Goal: Transaction & Acquisition: Purchase product/service

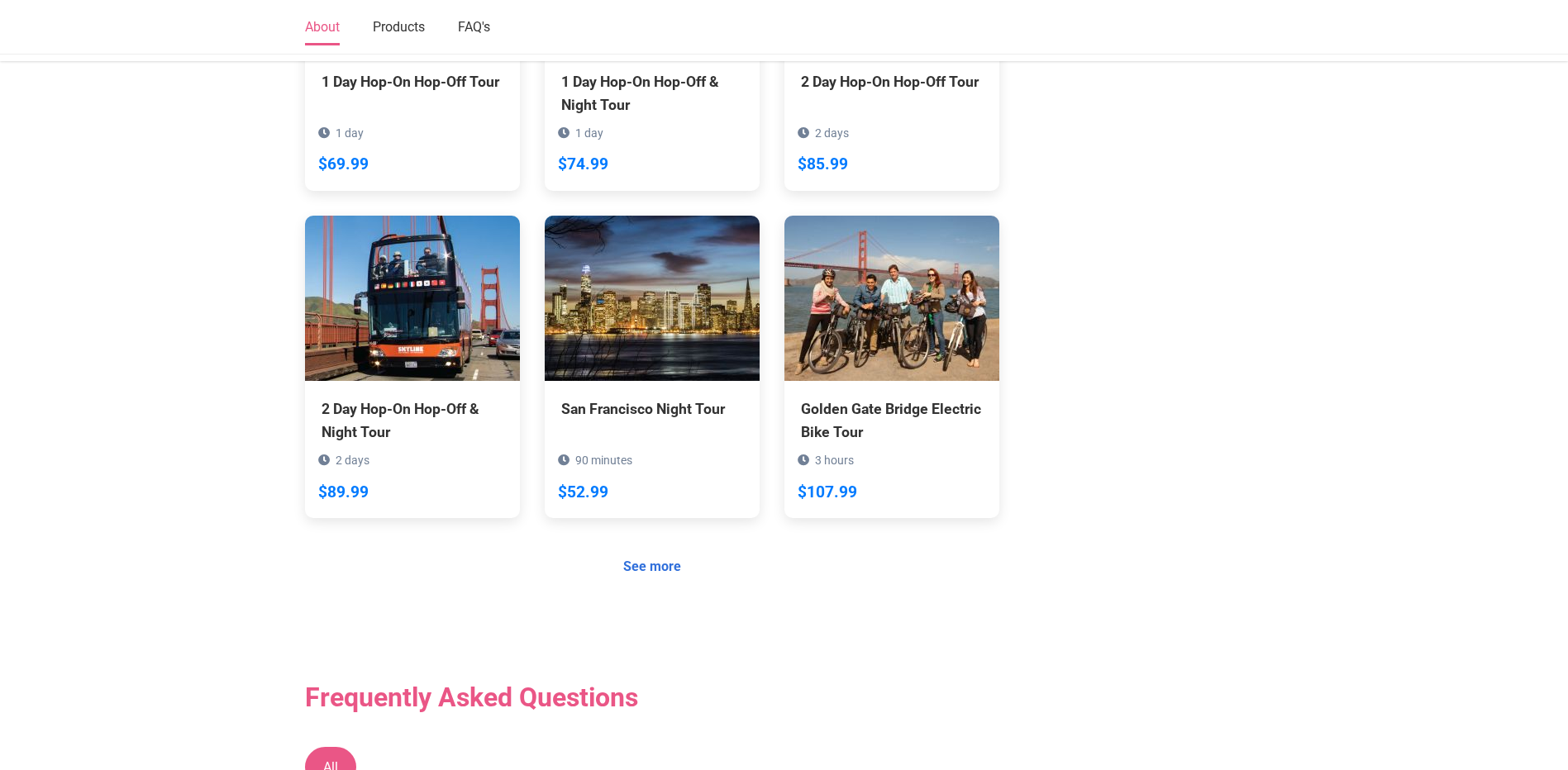
scroll to position [1157, 0]
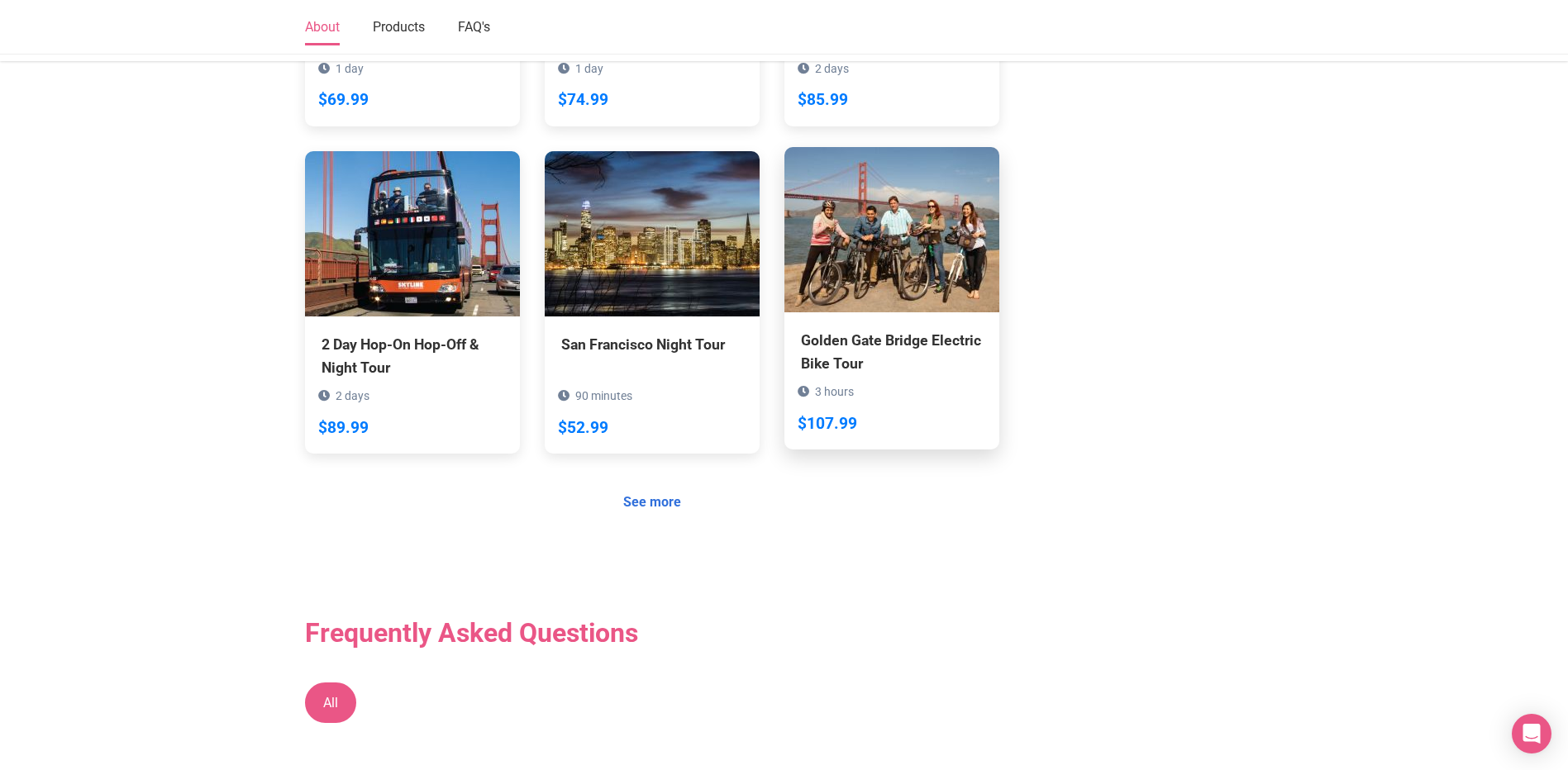
click at [892, 369] on div "3 hours $107.99" at bounding box center [892, 409] width 215 height 80
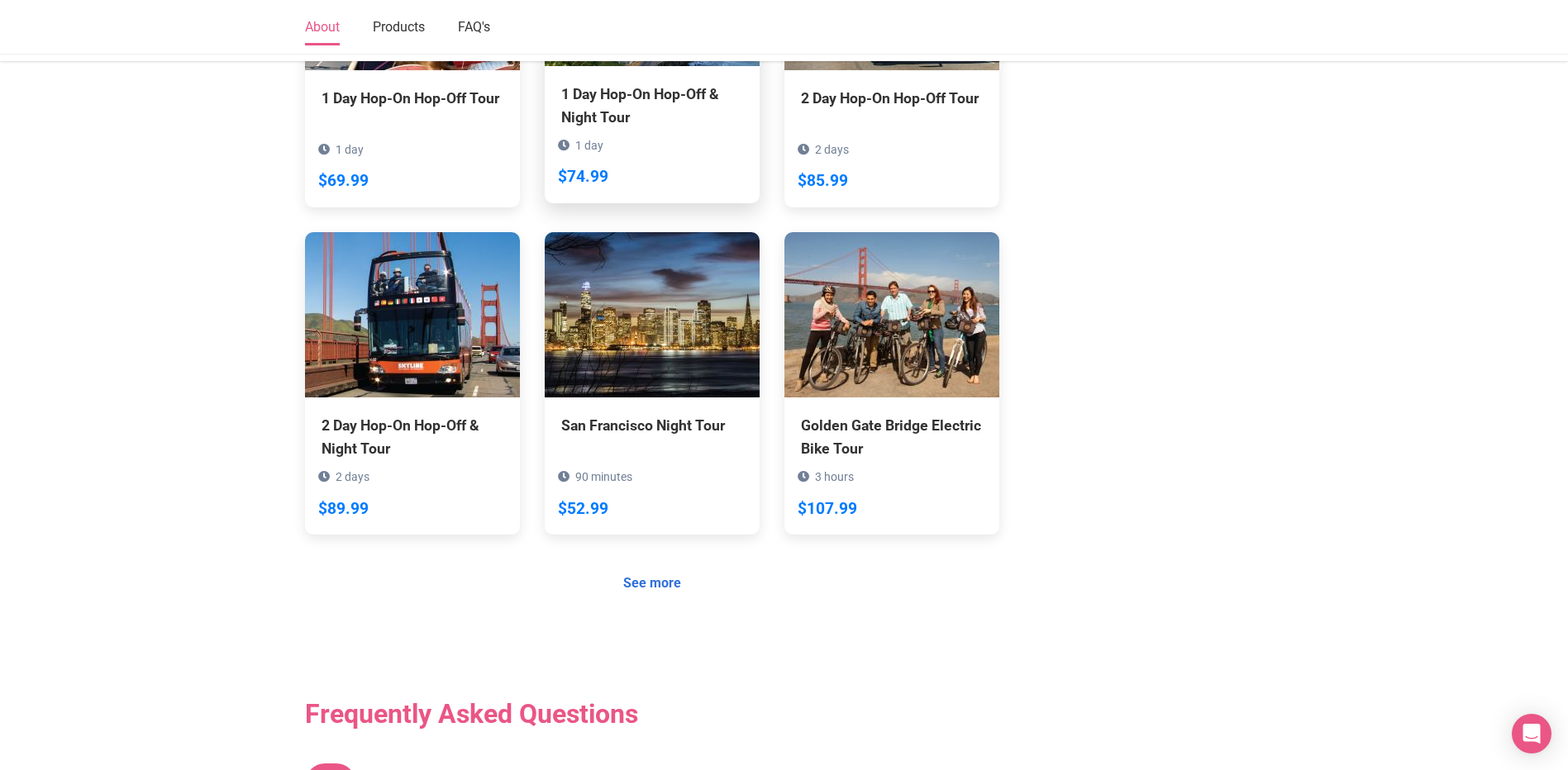
scroll to position [1157, 0]
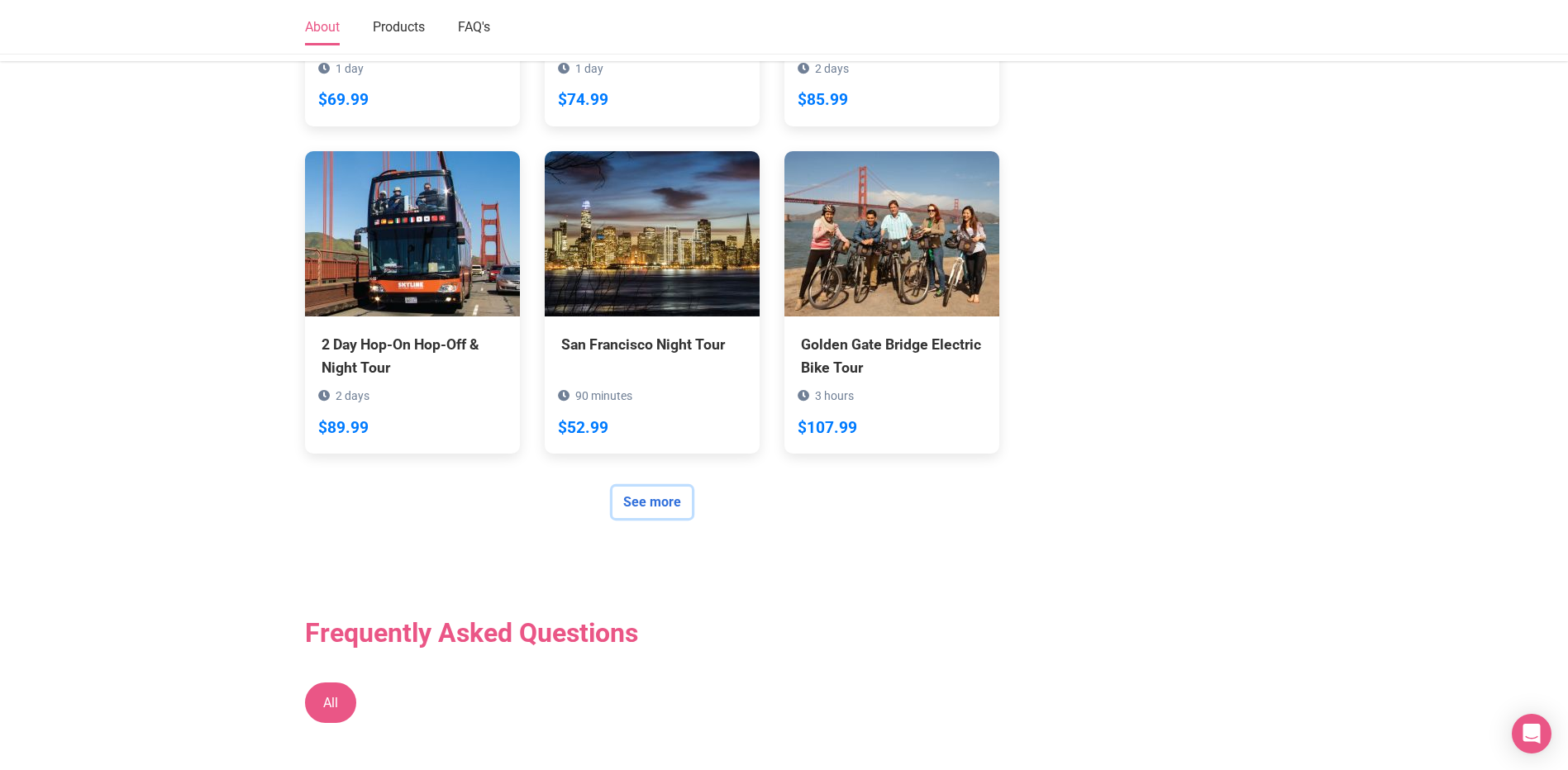
click at [660, 489] on link "See more" at bounding box center [652, 502] width 79 height 31
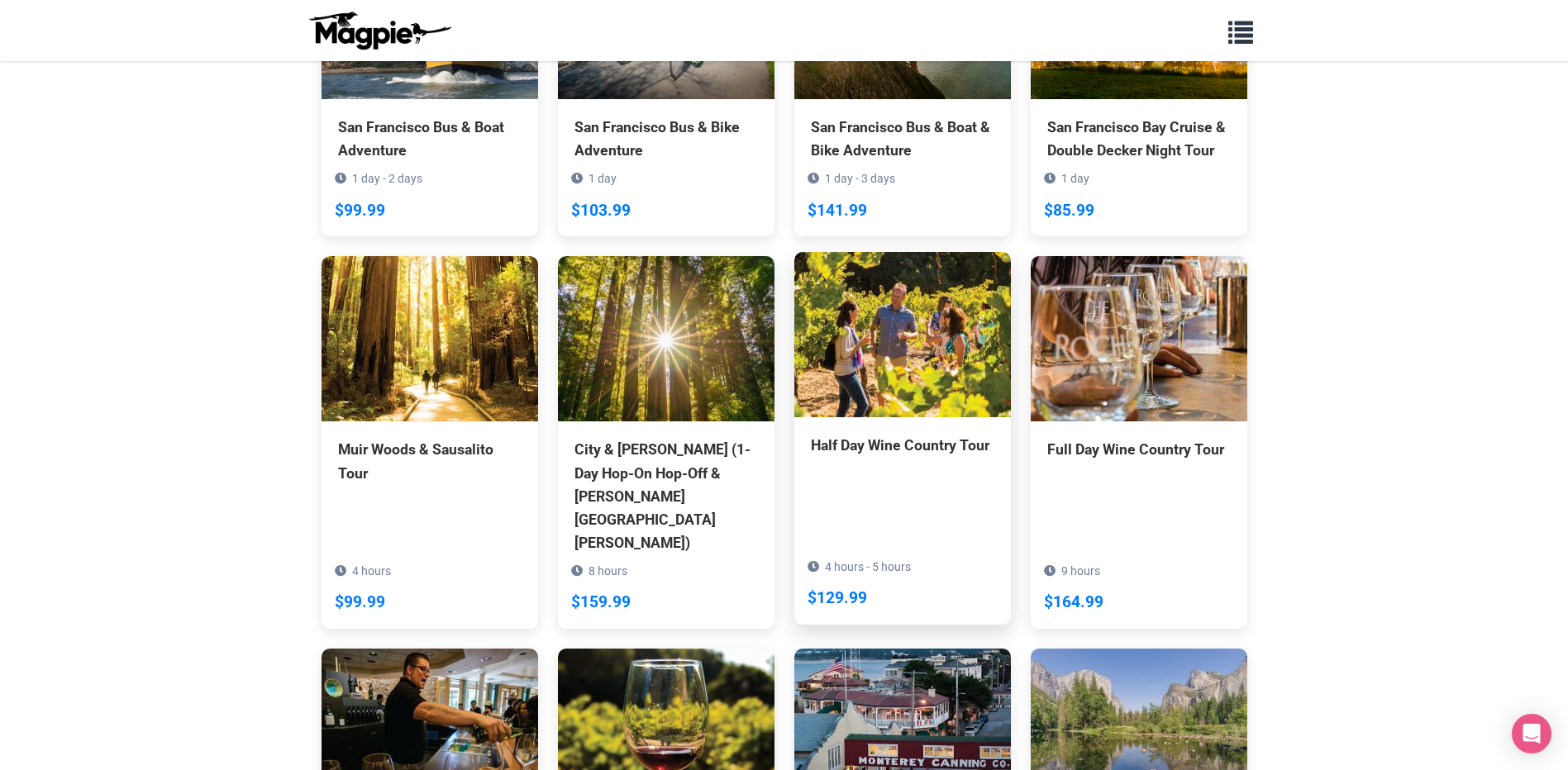
scroll to position [1075, 0]
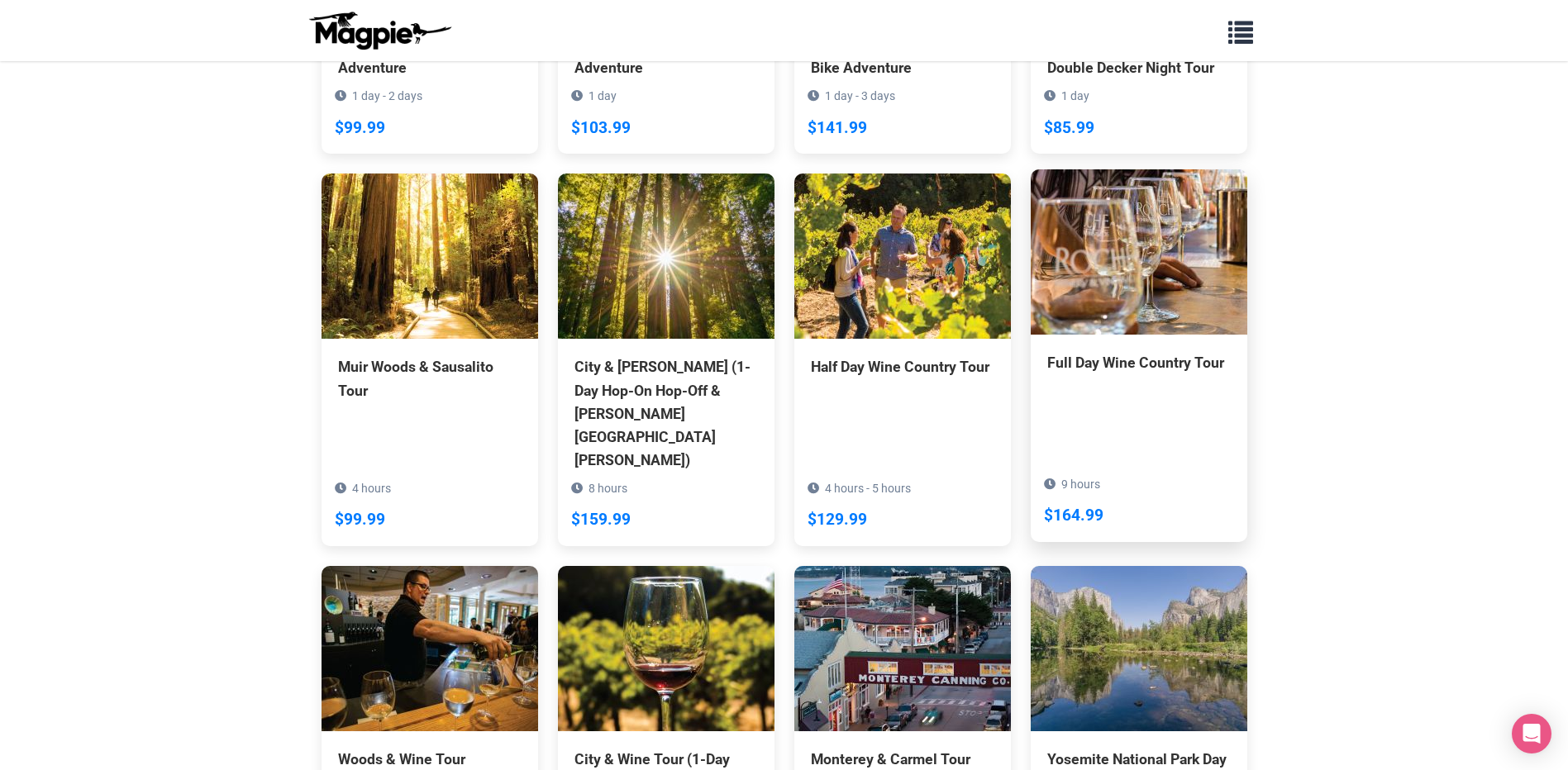
click at [1113, 462] on div "9 hours $164.99" at bounding box center [1139, 502] width 217 height 80
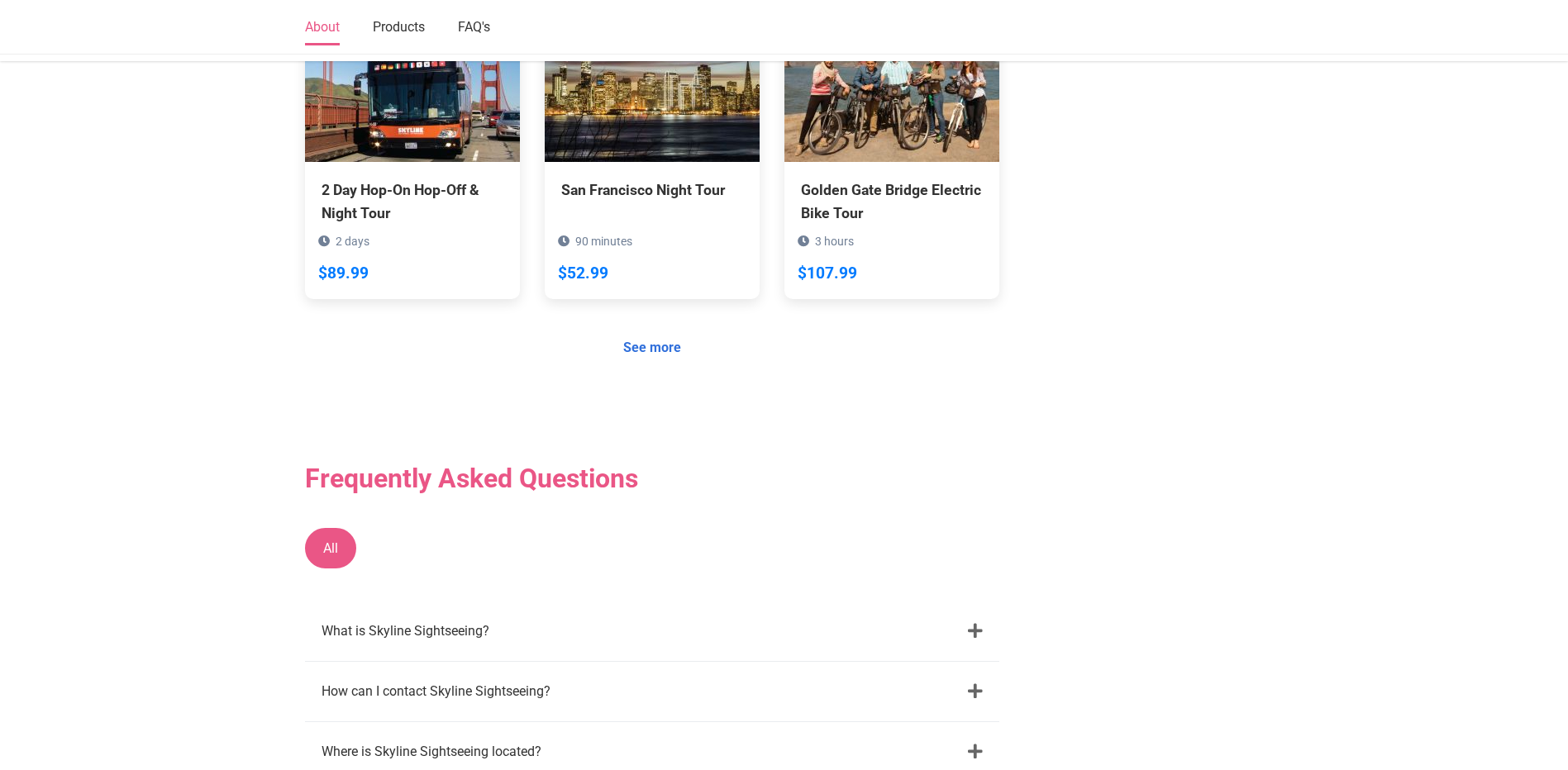
scroll to position [1322, 0]
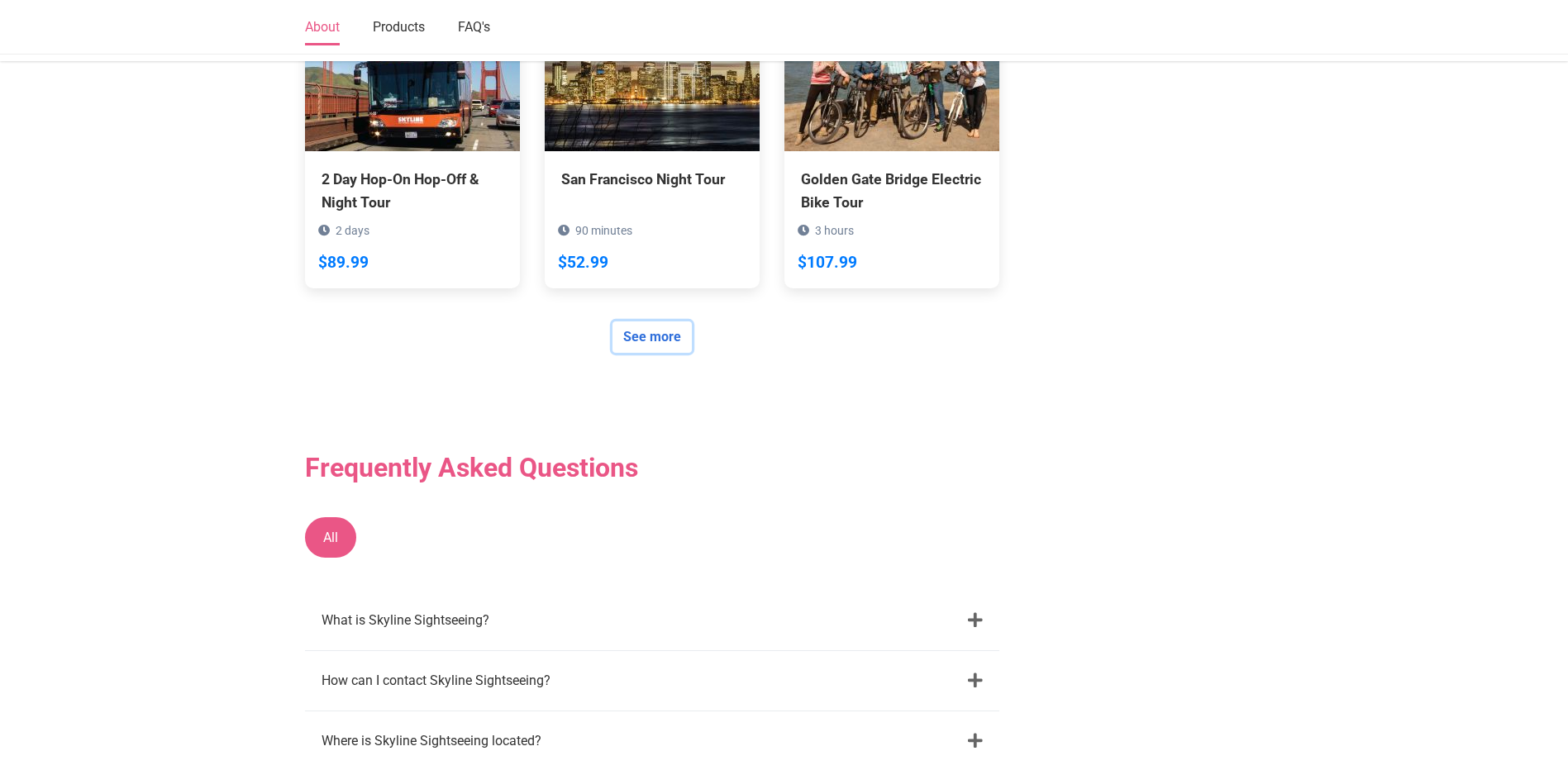
click at [656, 322] on link "See more" at bounding box center [652, 337] width 79 height 31
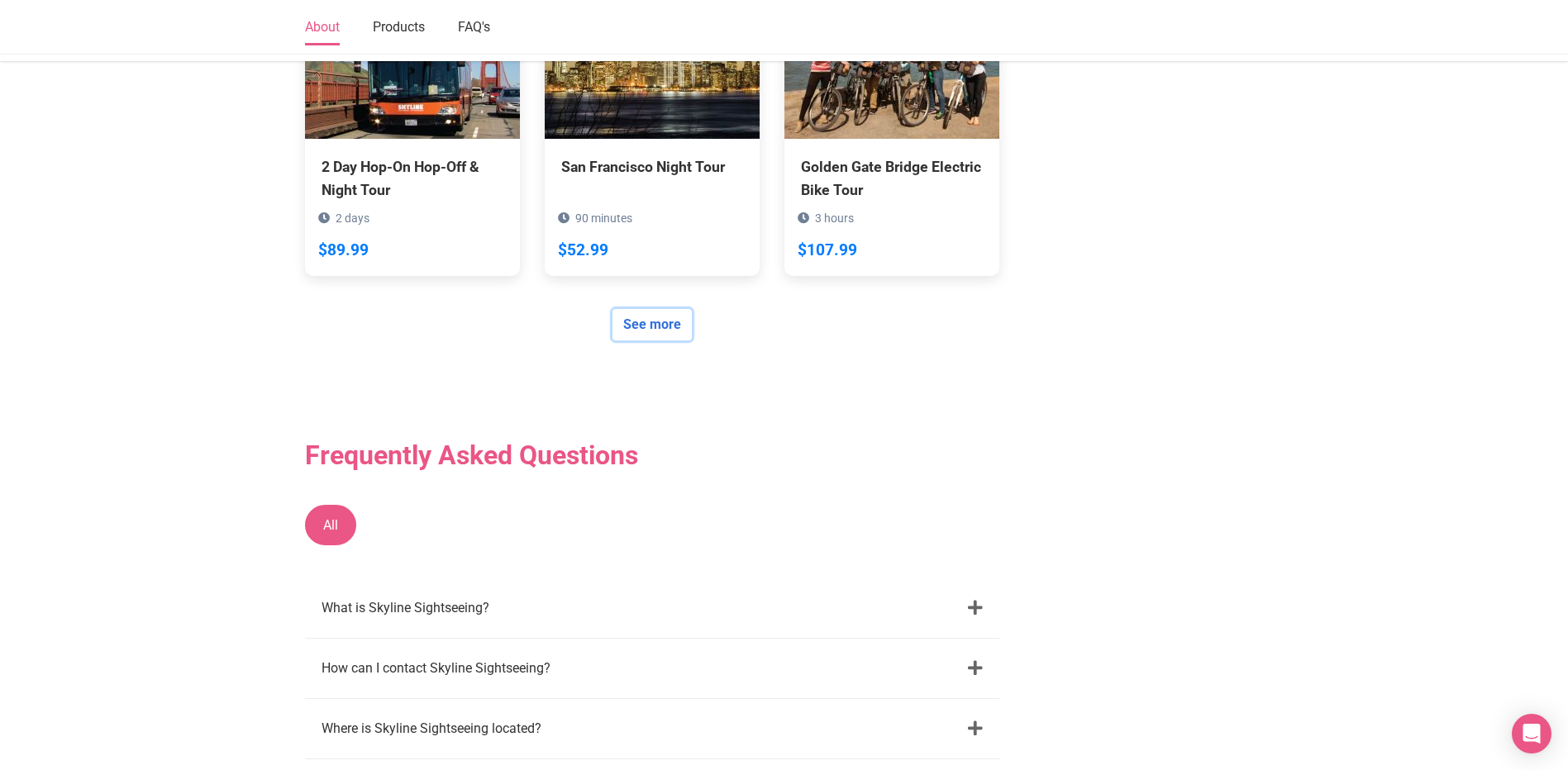
scroll to position [1240, 0]
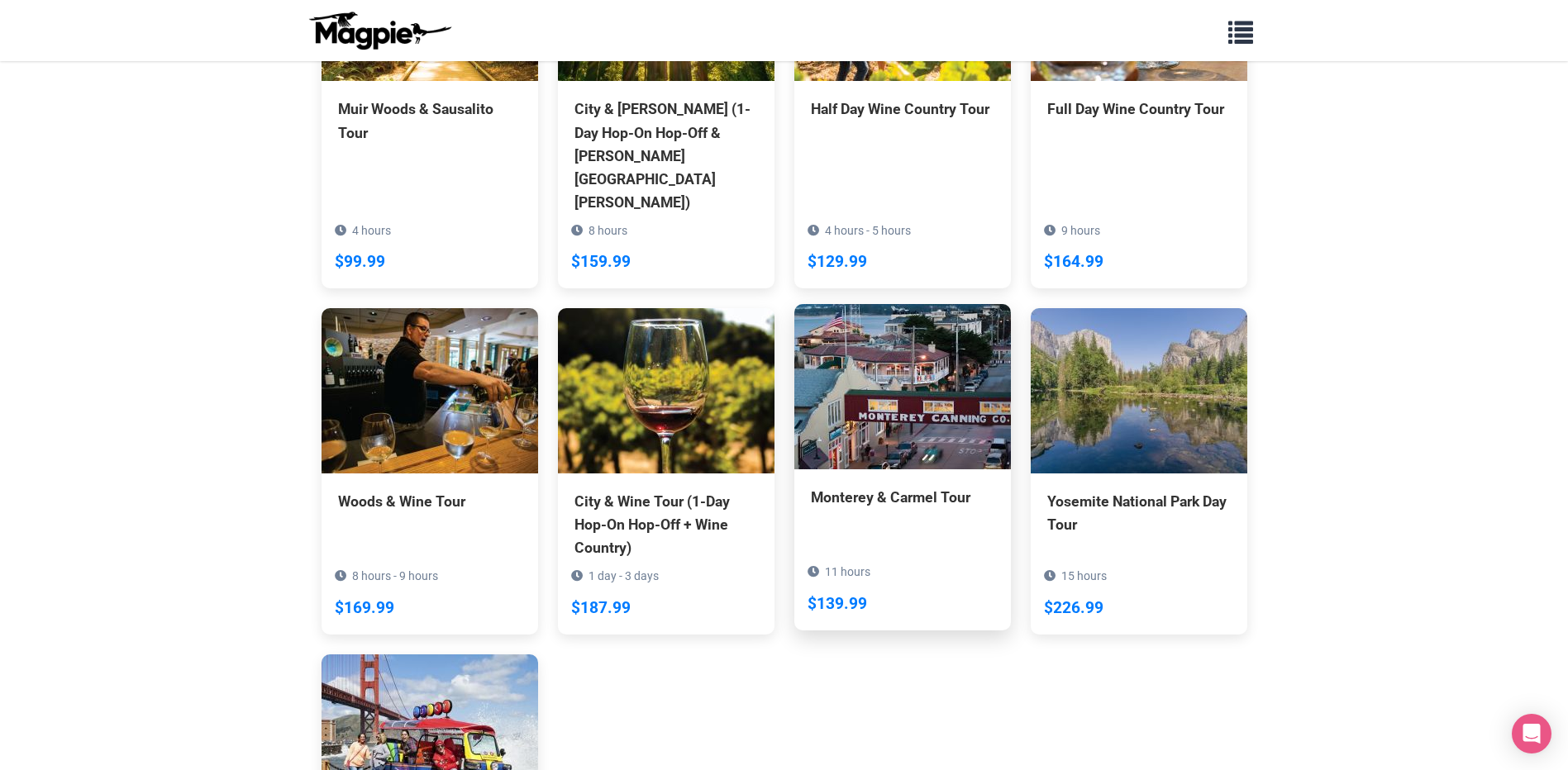
scroll to position [1471, 0]
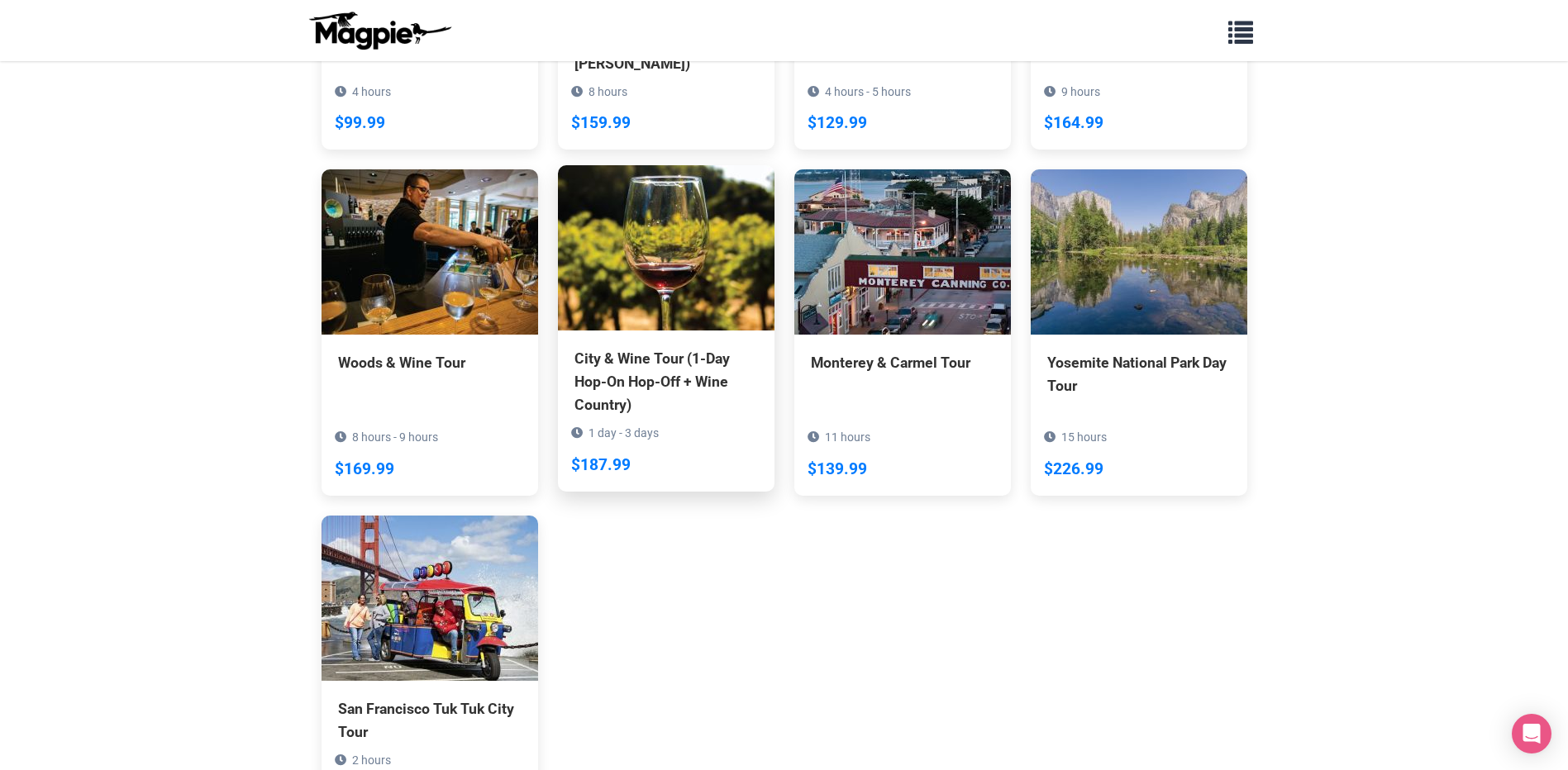
click at [677, 347] on div "City & Wine Tour (1-Day Hop-On Hop-Off + Wine Country)" at bounding box center [666, 381] width 183 height 70
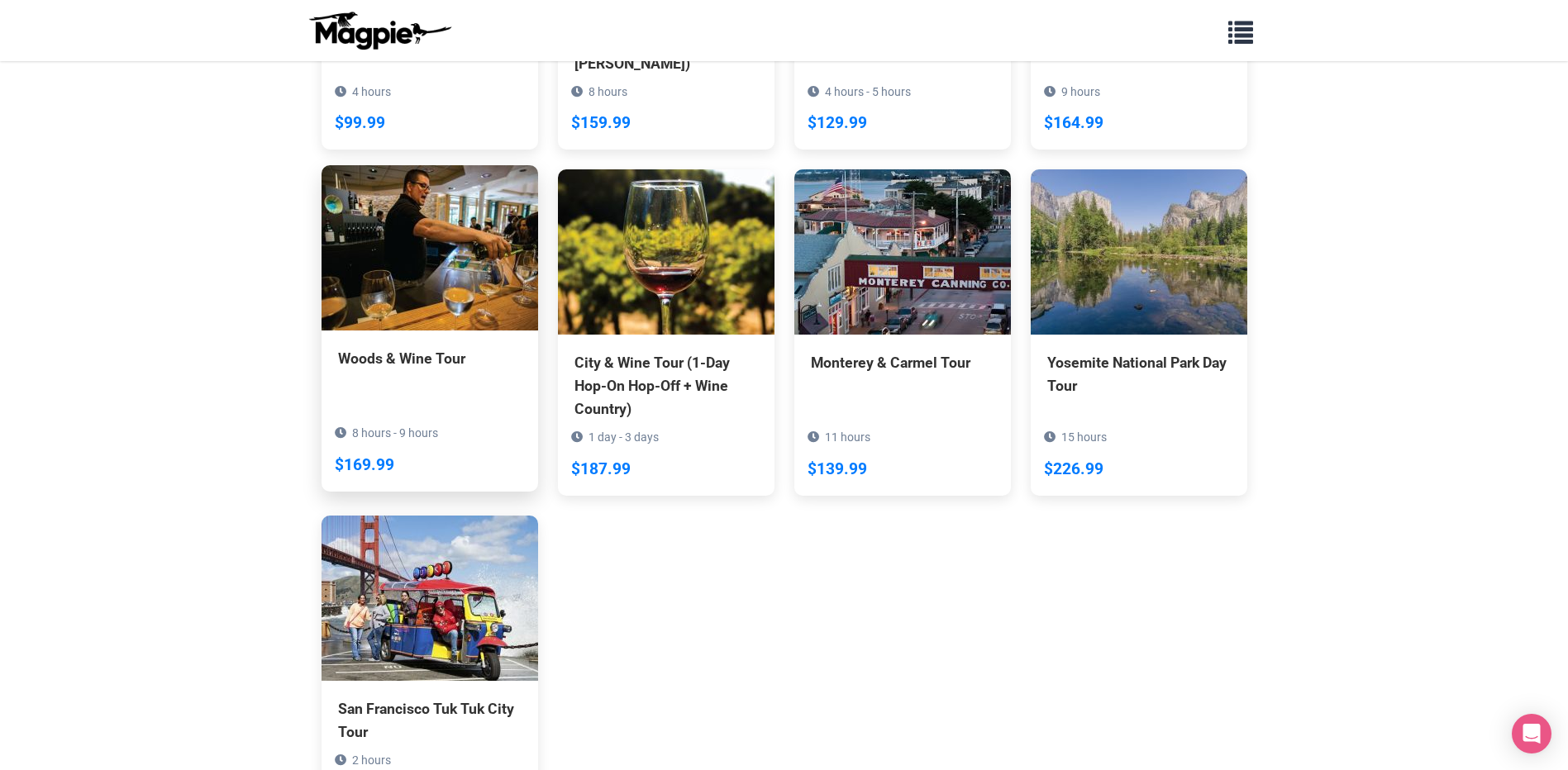
click at [450, 330] on div "[PERSON_NAME] & Wine Tour 8 hours - 9 hours $169.99" at bounding box center [430, 387] width 217 height 114
